Goal: Task Accomplishment & Management: Manage account settings

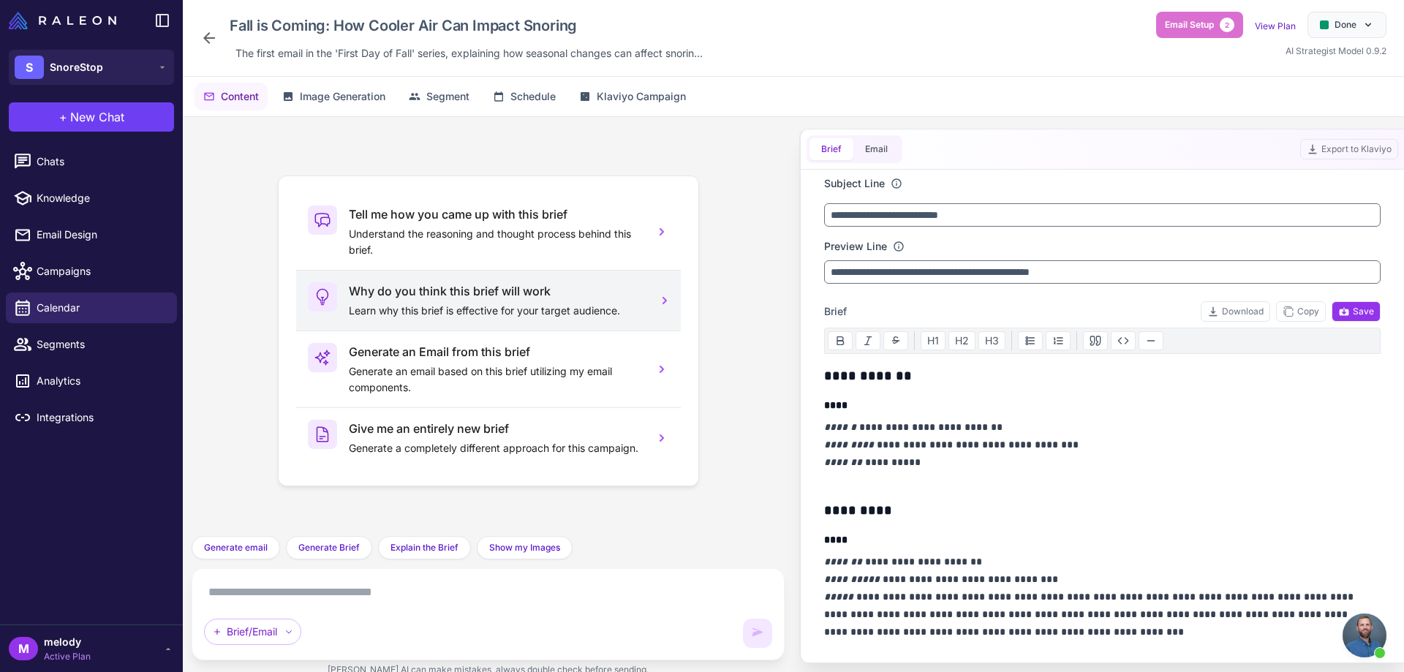
scroll to position [605, 0]
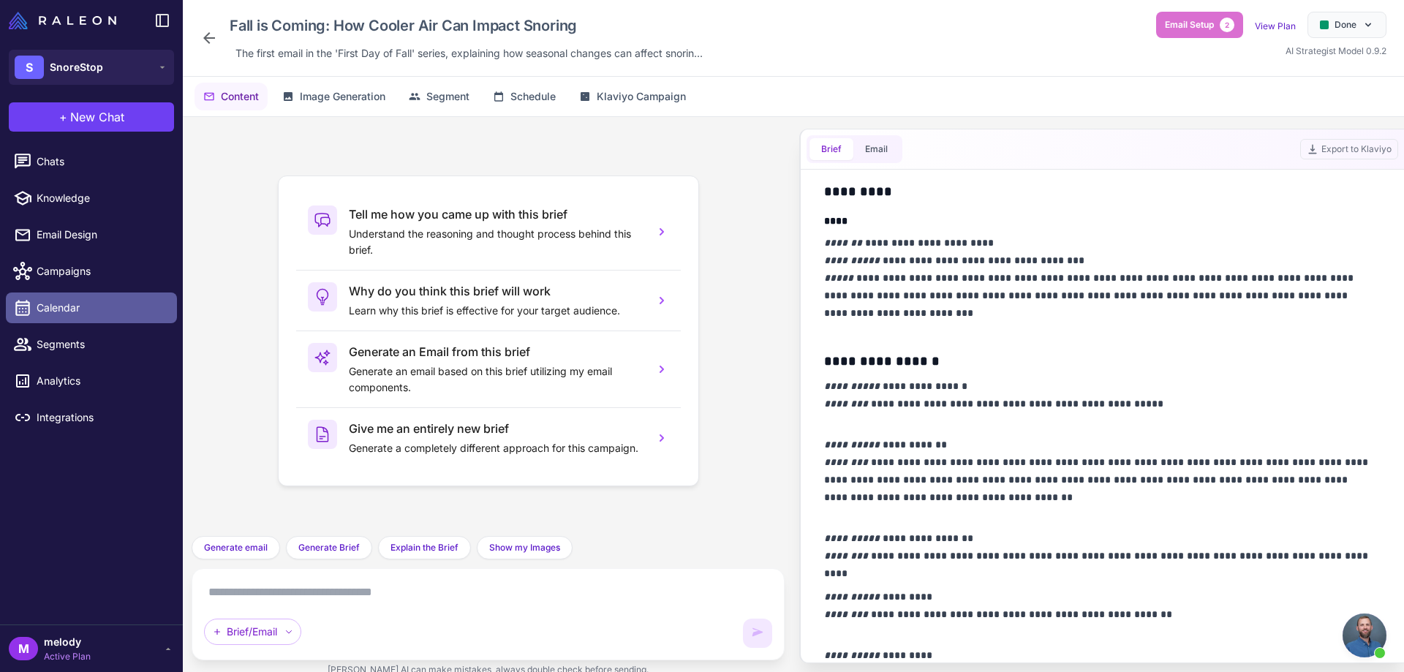
click at [91, 310] on span "Calendar" at bounding box center [101, 308] width 129 height 16
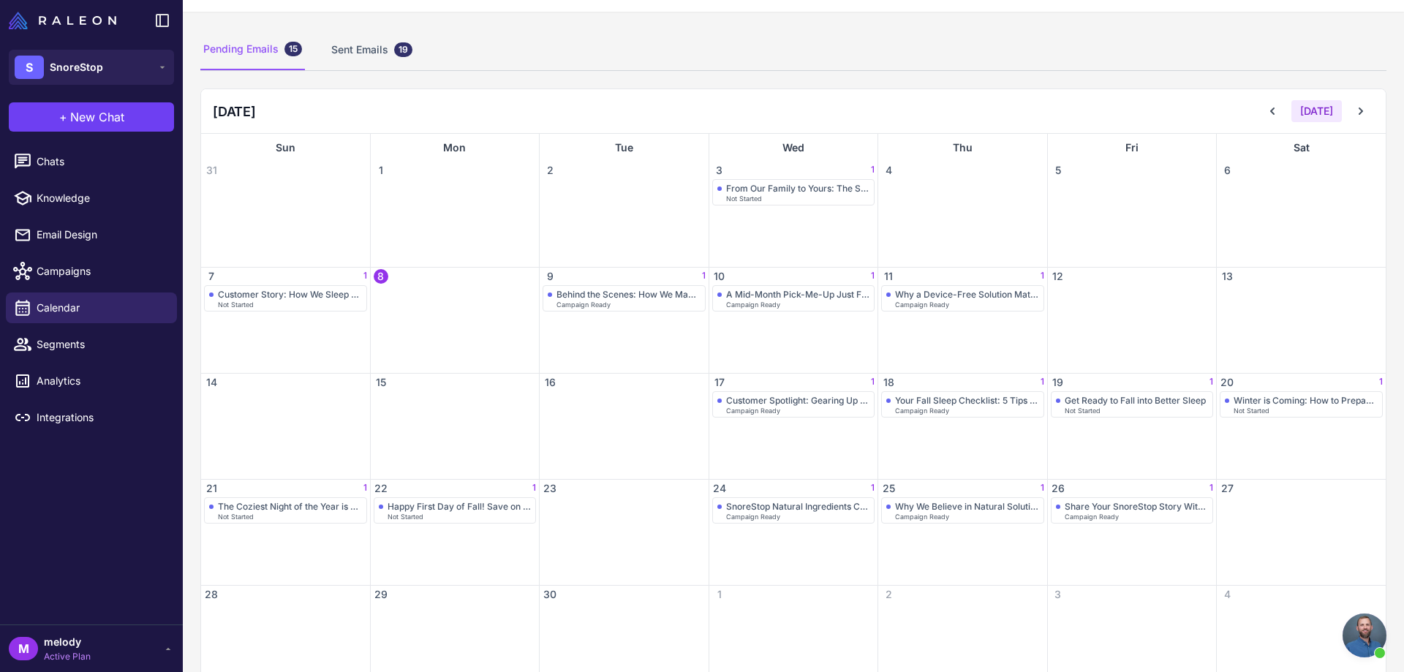
scroll to position [110, 0]
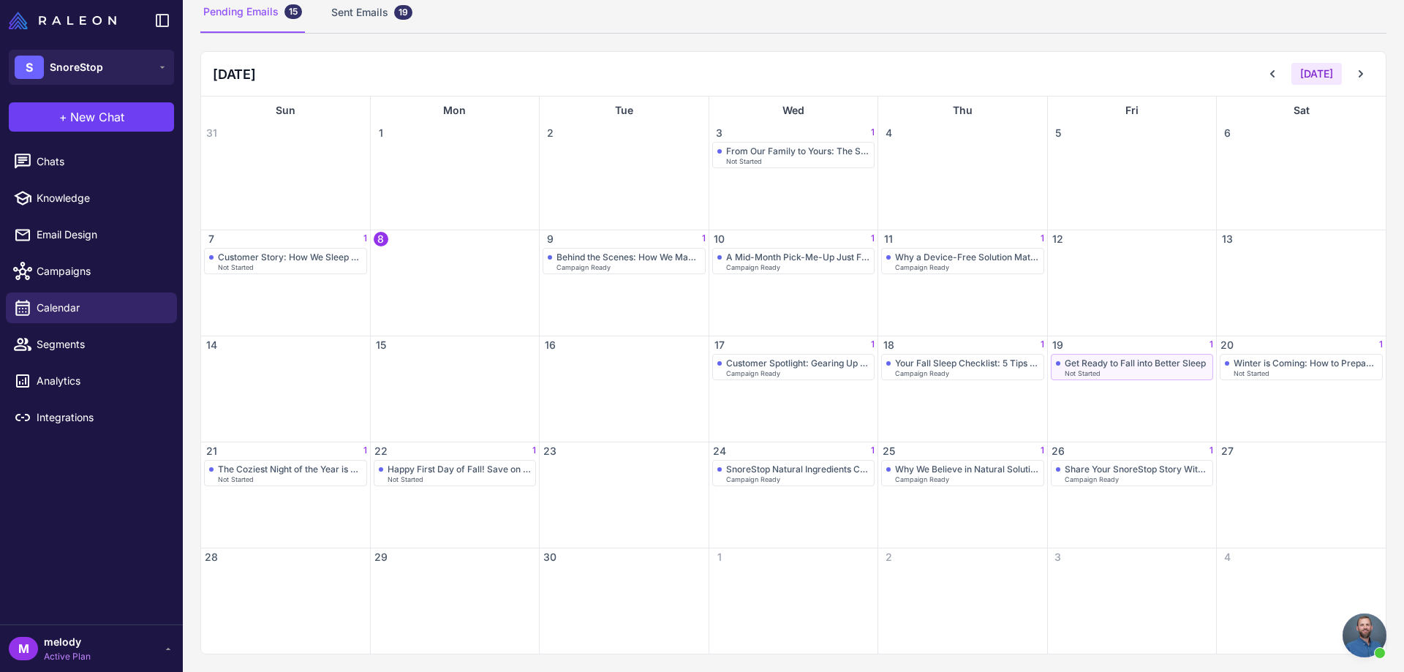
click at [1126, 370] on div "Not Started" at bounding box center [1137, 373] width 144 height 7
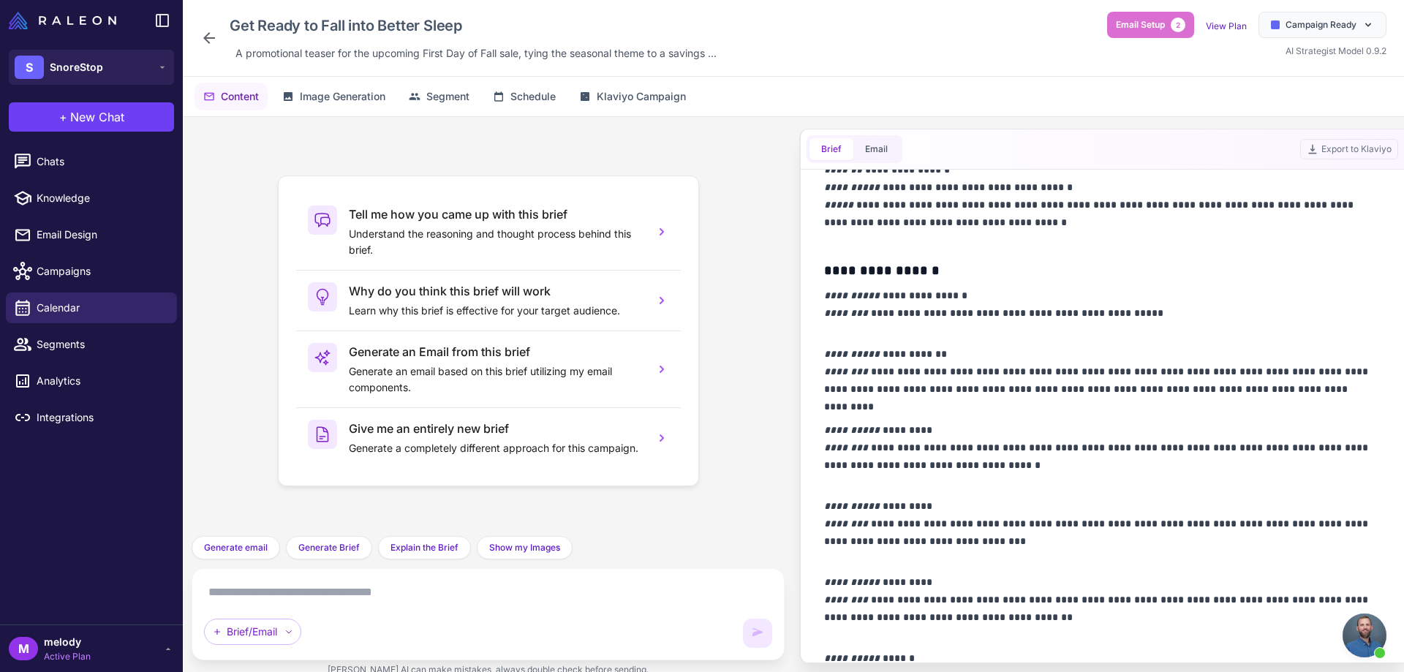
scroll to position [777, 0]
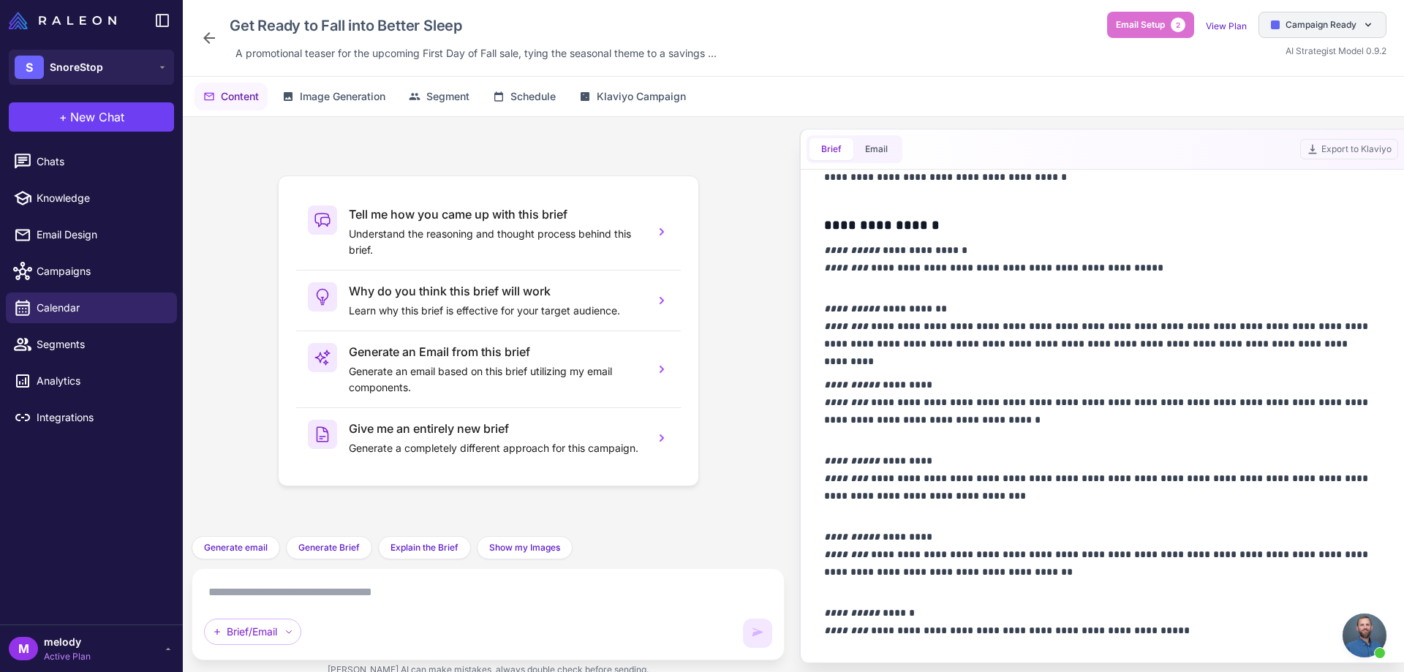
click at [1342, 19] on span "Campaign Ready" at bounding box center [1321, 24] width 71 height 13
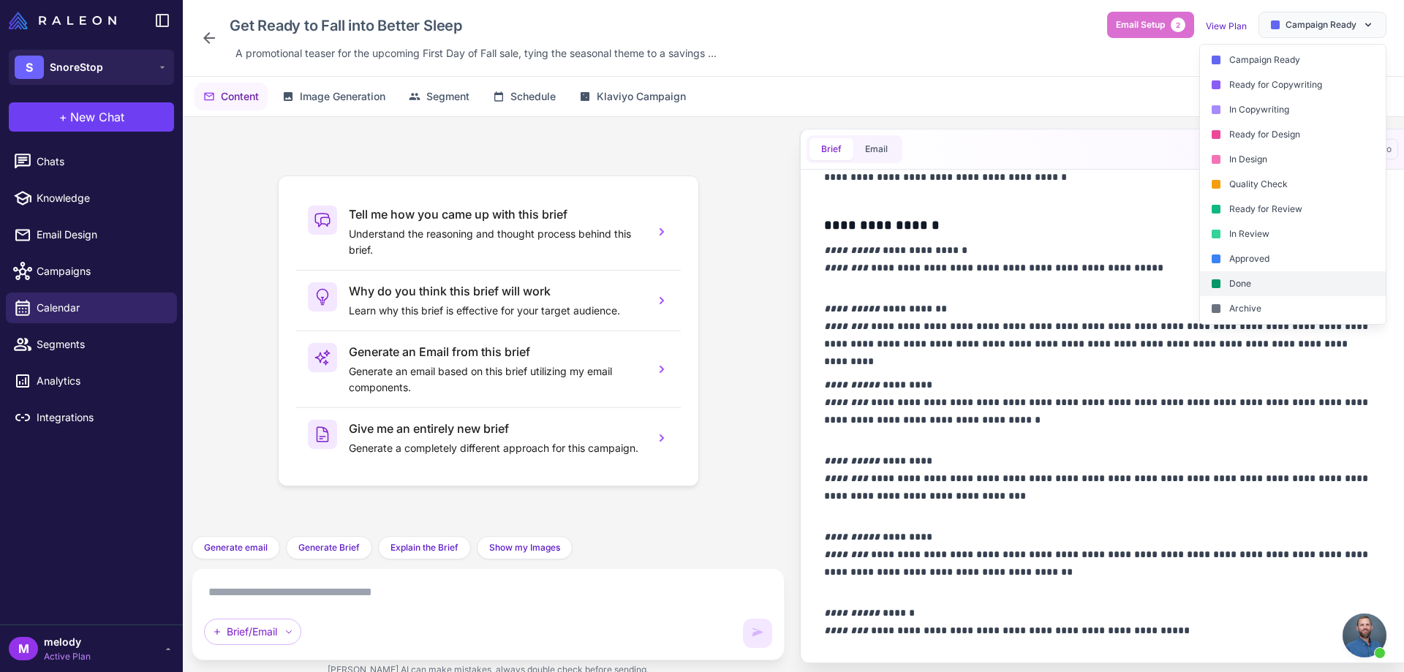
click at [1255, 293] on div "Done" at bounding box center [1293, 283] width 186 height 25
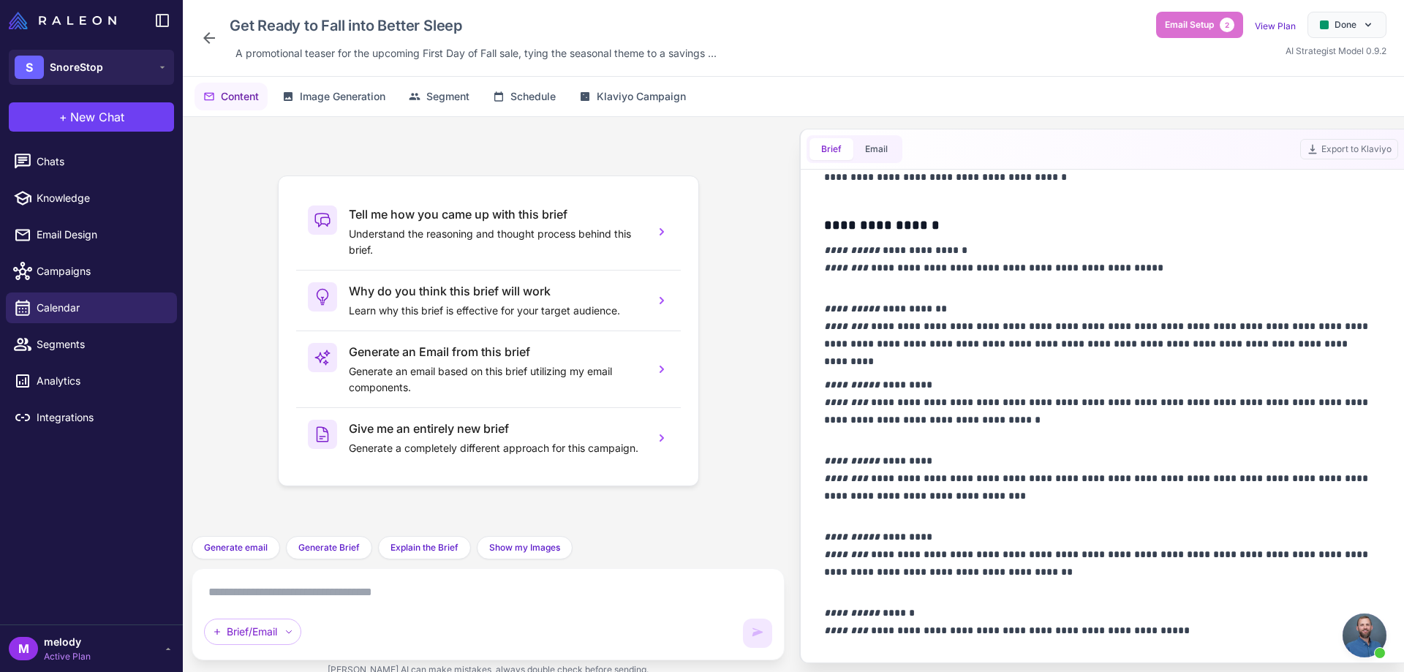
click at [200, 42] on div "Get Ready to Fall into Better Sleep A promotional teaser for the upcoming First…" at bounding box center [794, 38] width 1222 height 77
click at [218, 37] on div "Get Ready to Fall into Better Sleep A promotional teaser for the upcoming First…" at bounding box center [461, 38] width 522 height 53
click at [210, 34] on icon at bounding box center [209, 38] width 18 height 18
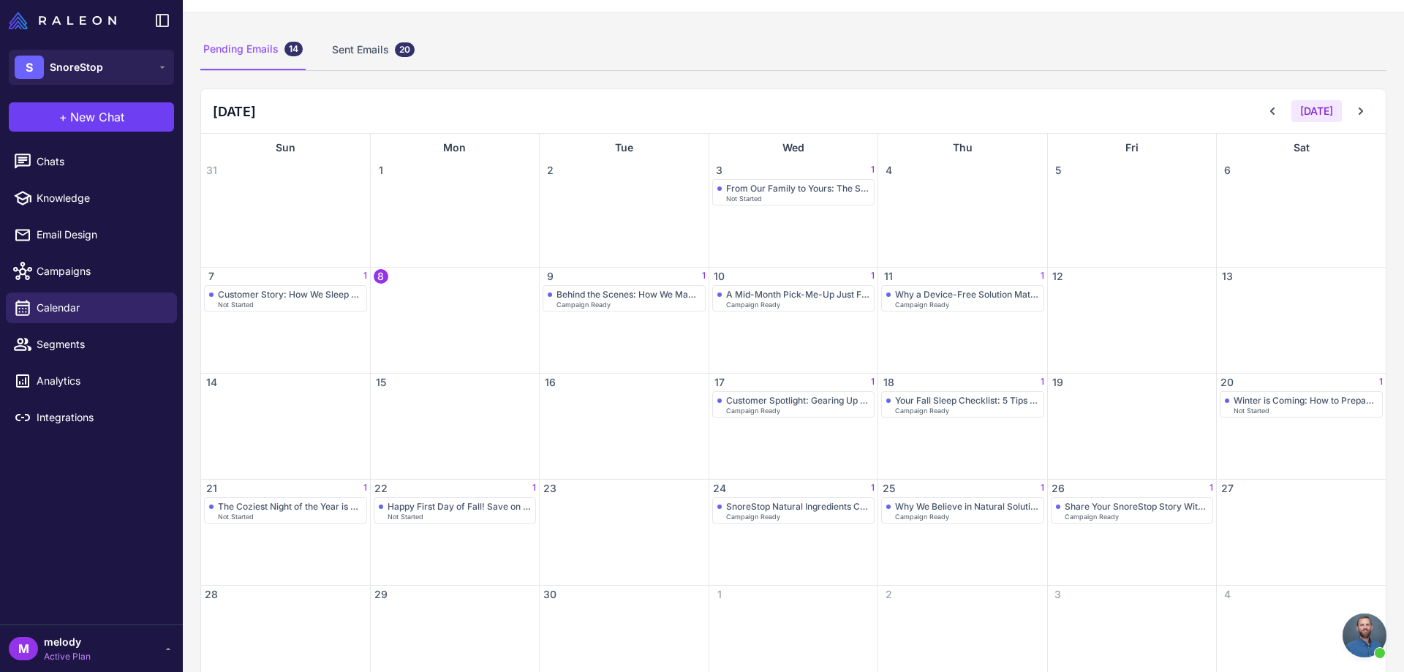
scroll to position [110, 0]
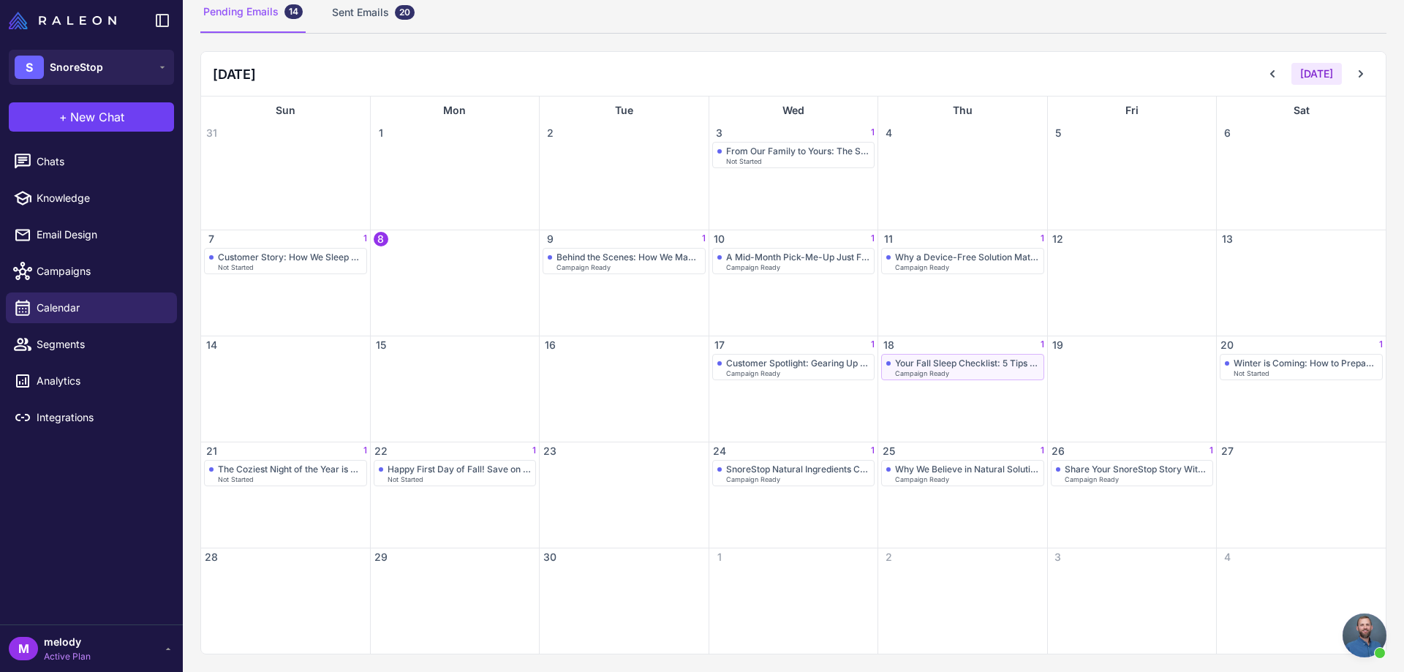
click at [935, 372] on span "Campaign Ready" at bounding box center [922, 373] width 54 height 7
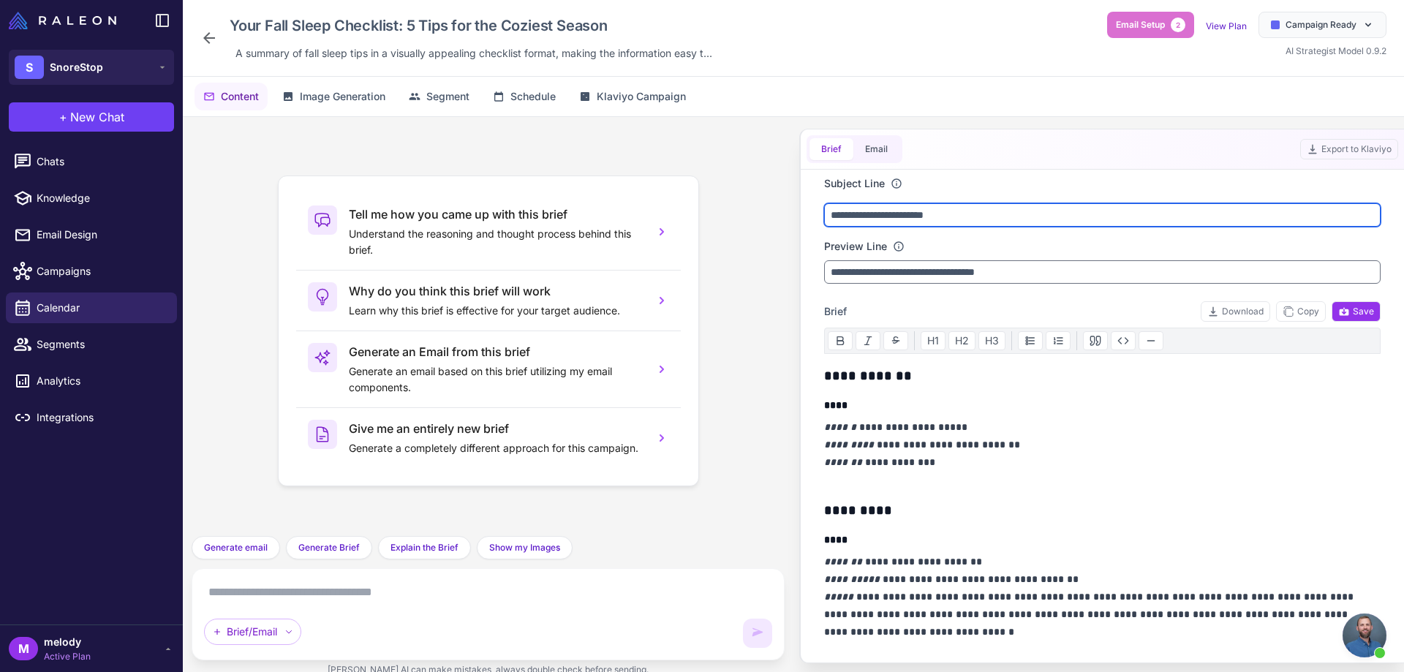
drag, startPoint x: 961, startPoint y: 217, endPoint x: 835, endPoint y: 214, distance: 126.6
click at [835, 214] on input "**********" at bounding box center [1102, 214] width 557 height 23
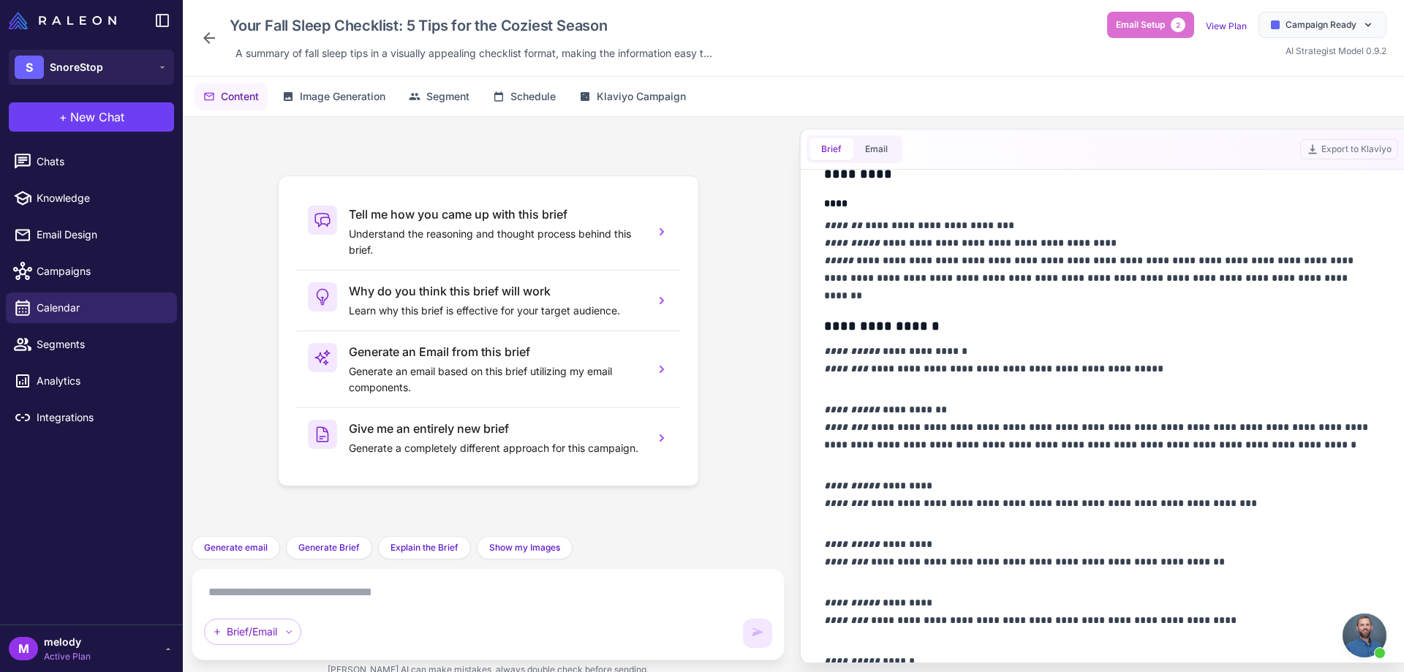
scroll to position [707, 0]
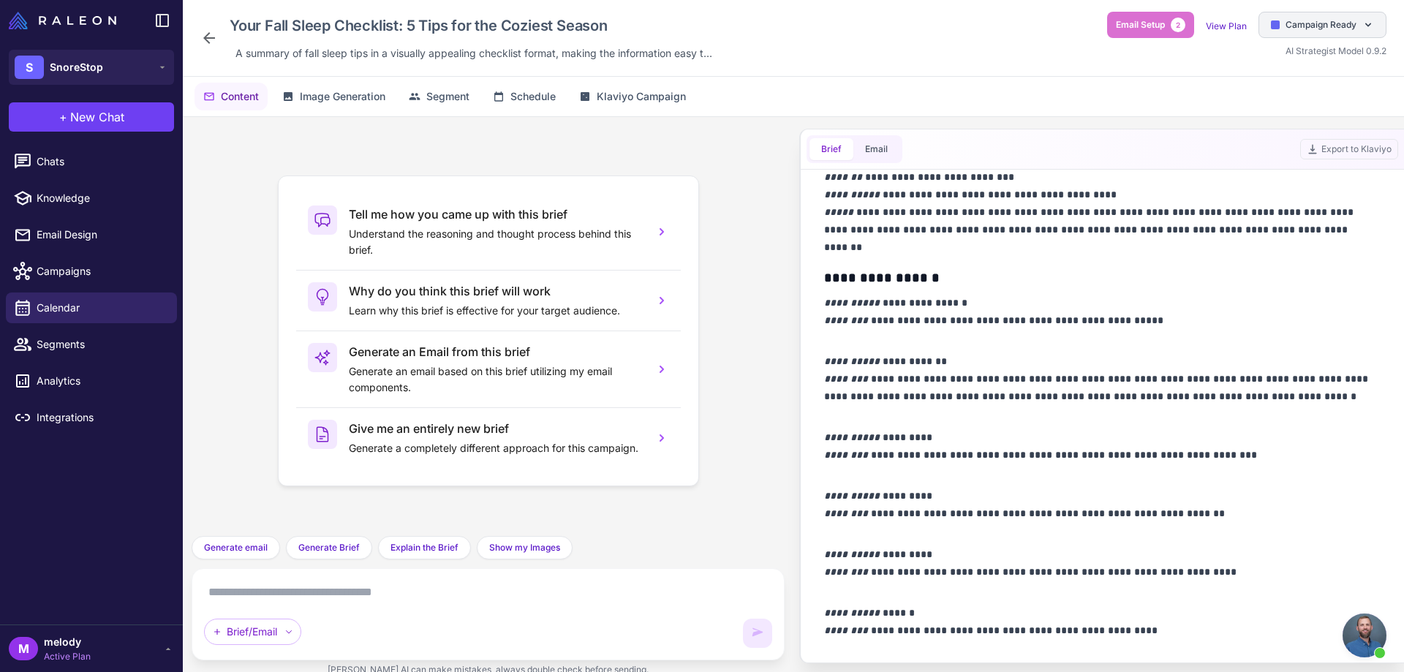
click at [1304, 26] on span "Campaign Ready" at bounding box center [1321, 24] width 71 height 13
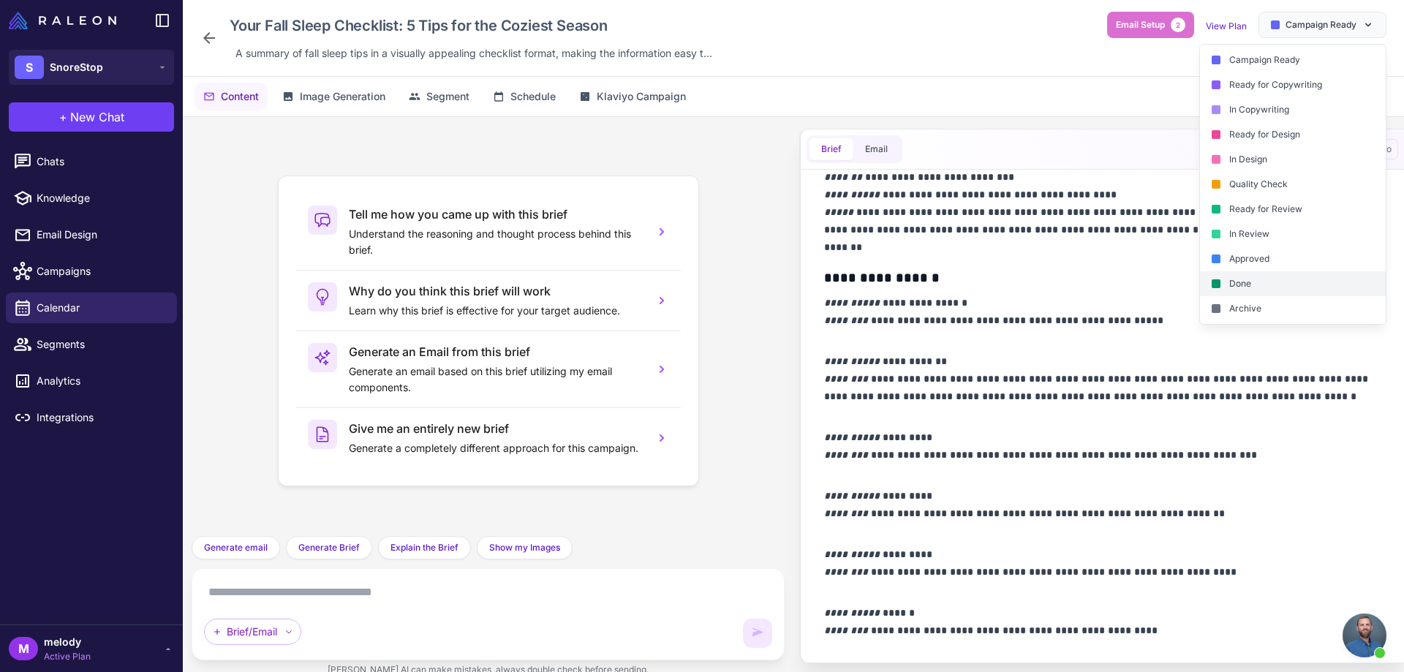
click at [1234, 285] on div "Done" at bounding box center [1293, 283] width 186 height 25
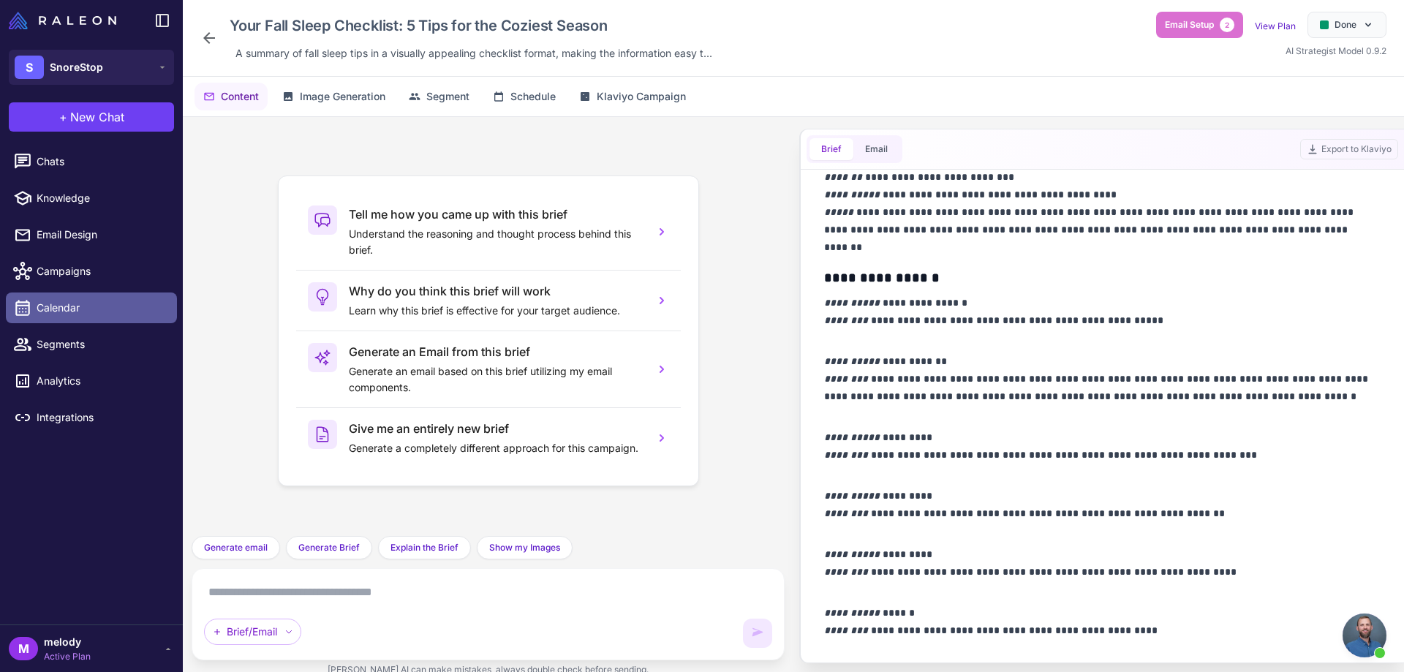
click at [61, 311] on span "Calendar" at bounding box center [101, 308] width 129 height 16
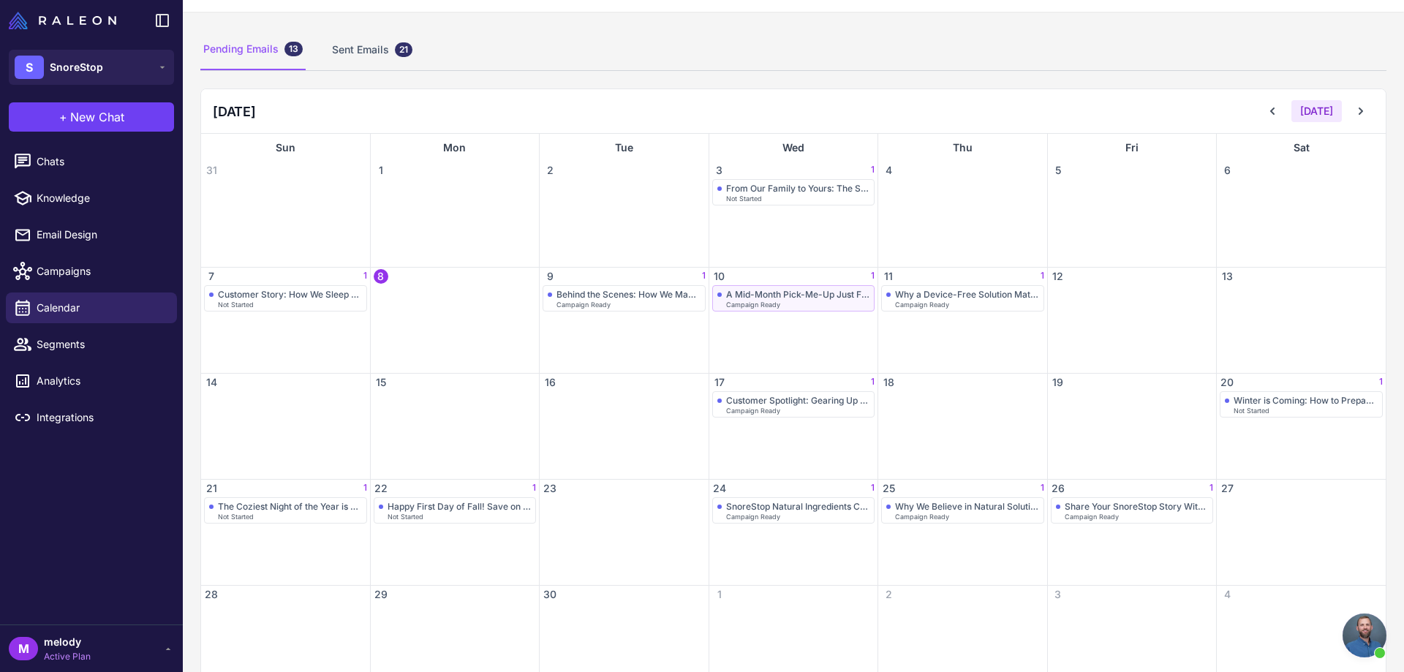
scroll to position [110, 0]
